Goal: Obtain resource: Download file/media

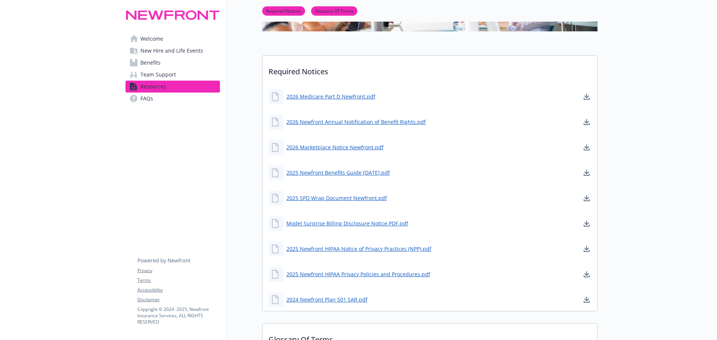
scroll to position [149, 0]
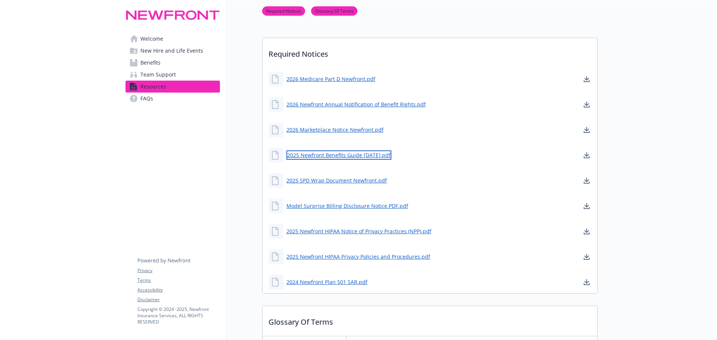
click at [353, 157] on link "2025 Newfront Benefits Guide [DATE].pdf" at bounding box center [338, 155] width 105 height 9
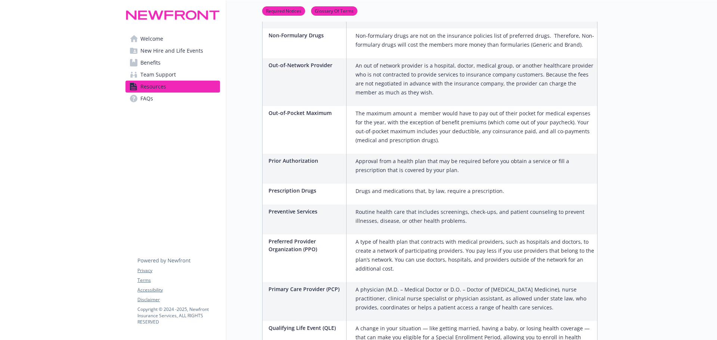
scroll to position [1270, 0]
